Goal: Download file/media

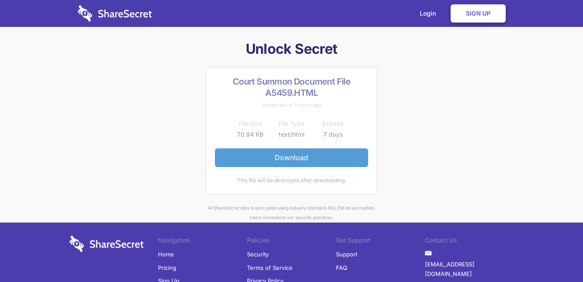
click at [303, 155] on link "Download" at bounding box center [291, 157] width 153 height 18
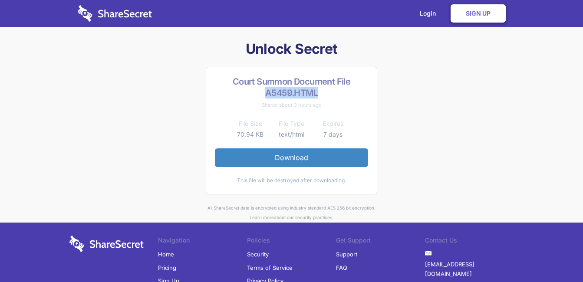
drag, startPoint x: 318, startPoint y: 92, endPoint x: 266, endPoint y: 93, distance: 52.1
click at [266, 93] on h2 "Court Summon Document File A5459.HTML" at bounding box center [291, 87] width 153 height 23
copy h2 "A5459.HTML"
click at [474, 12] on link "Sign Up" at bounding box center [478, 13] width 55 height 18
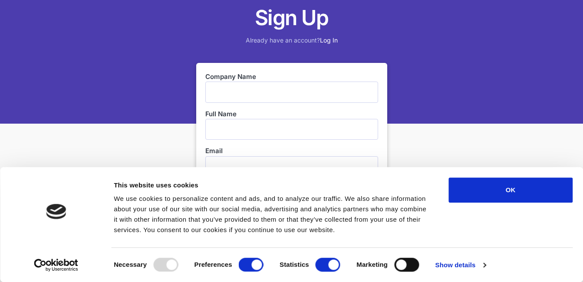
scroll to position [73, 0]
click at [457, 68] on div "Sign Up Already have an account? Log In" at bounding box center [291, 25] width 583 height 197
click at [521, 112] on div "Sign Up Already have an account? Log In" at bounding box center [291, 25] width 583 height 197
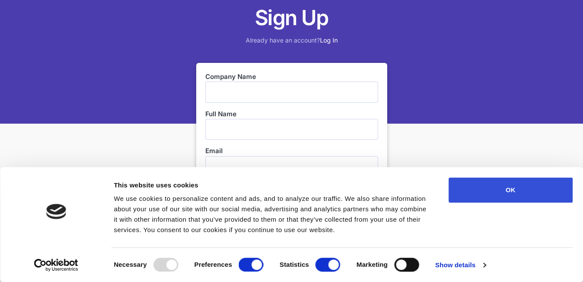
click at [491, 182] on button "OK" at bounding box center [510, 190] width 124 height 25
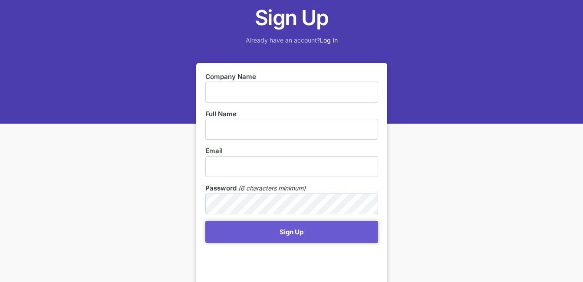
click at [427, 64] on div "Sign Up Already have an account? Log In" at bounding box center [291, 25] width 583 height 197
